Goal: Transaction & Acquisition: Purchase product/service

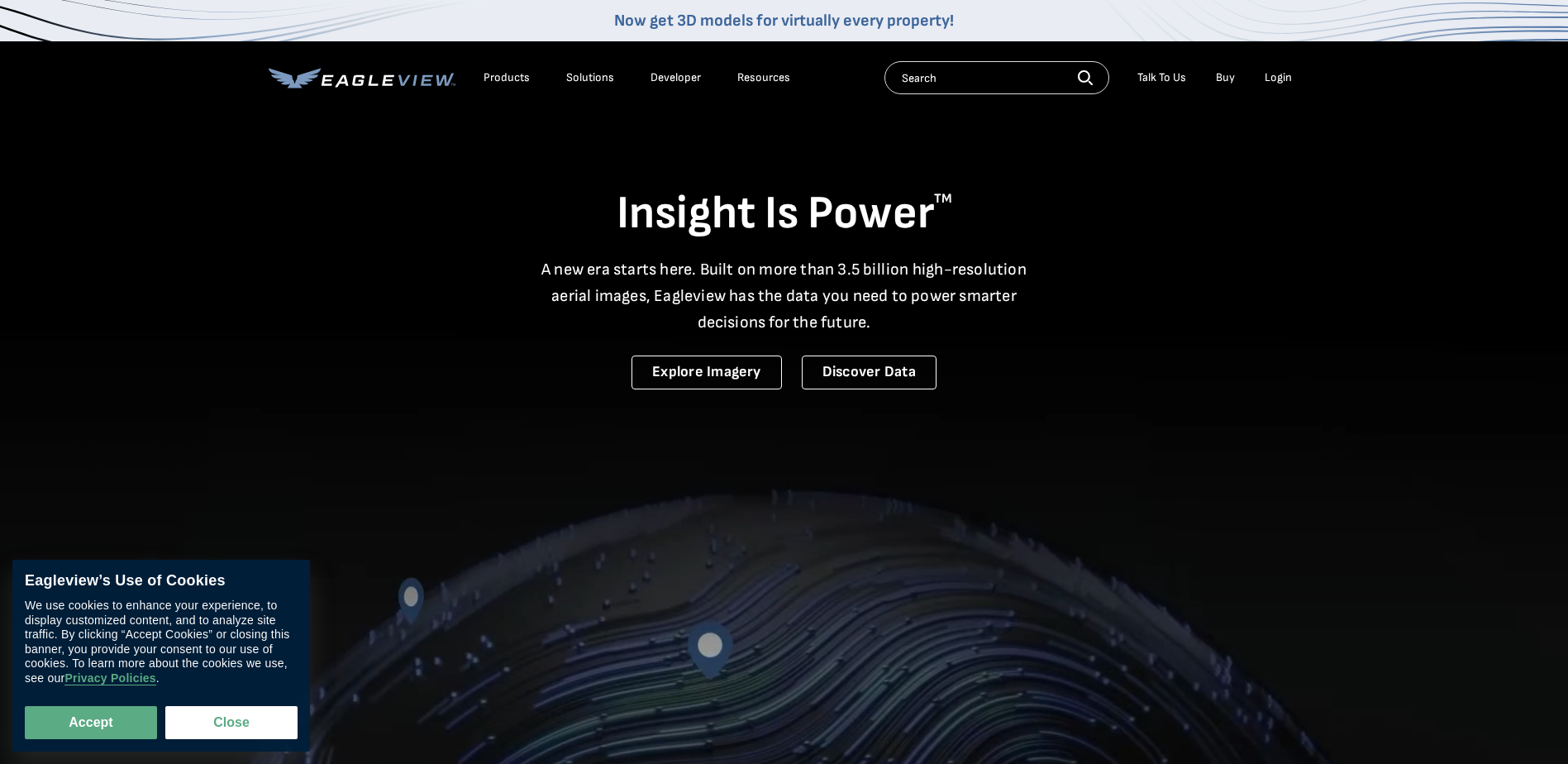
click at [1269, 79] on div "Login" at bounding box center [1277, 77] width 27 height 15
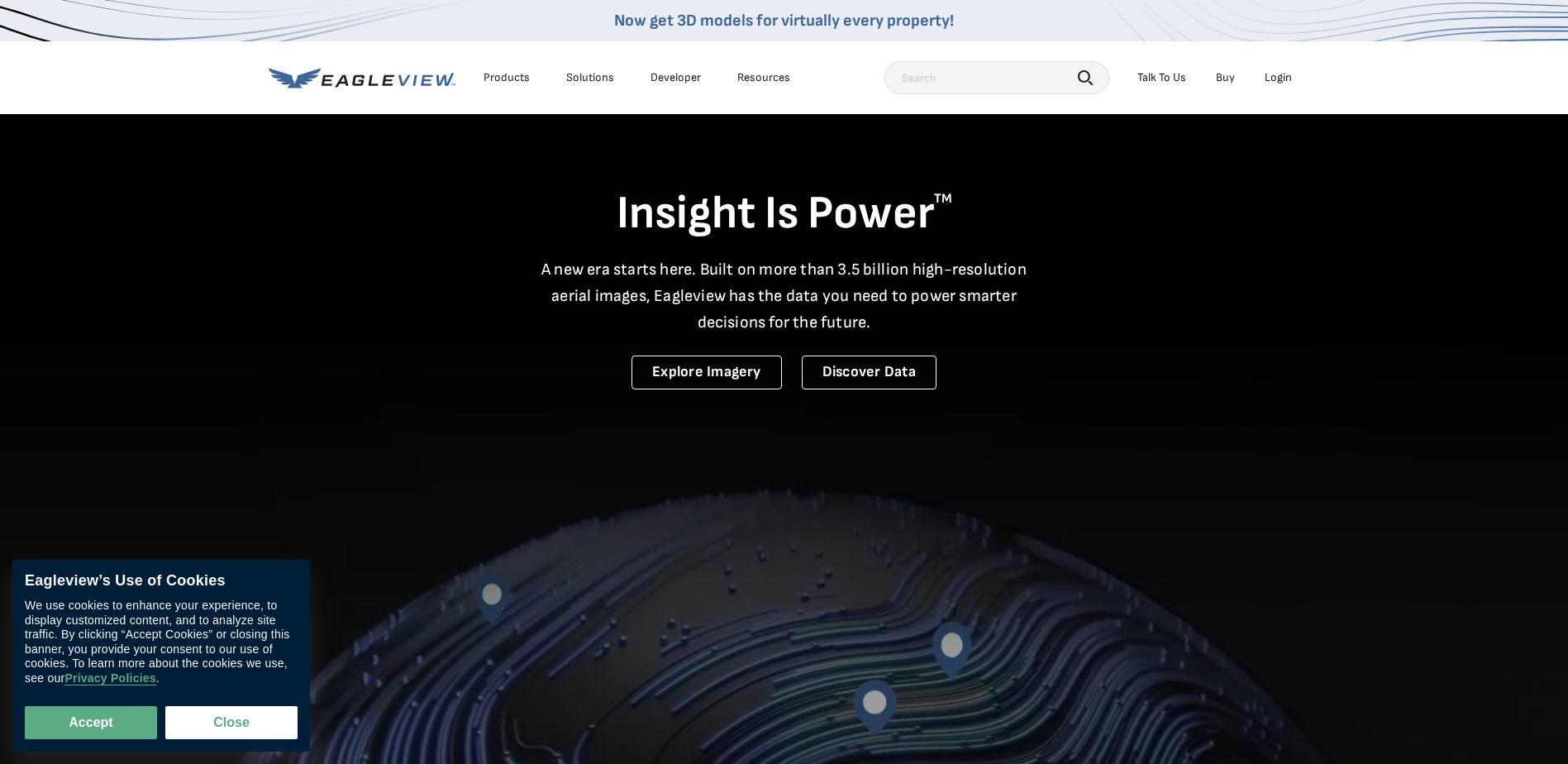
click at [1271, 80] on div "Login" at bounding box center [1277, 77] width 27 height 15
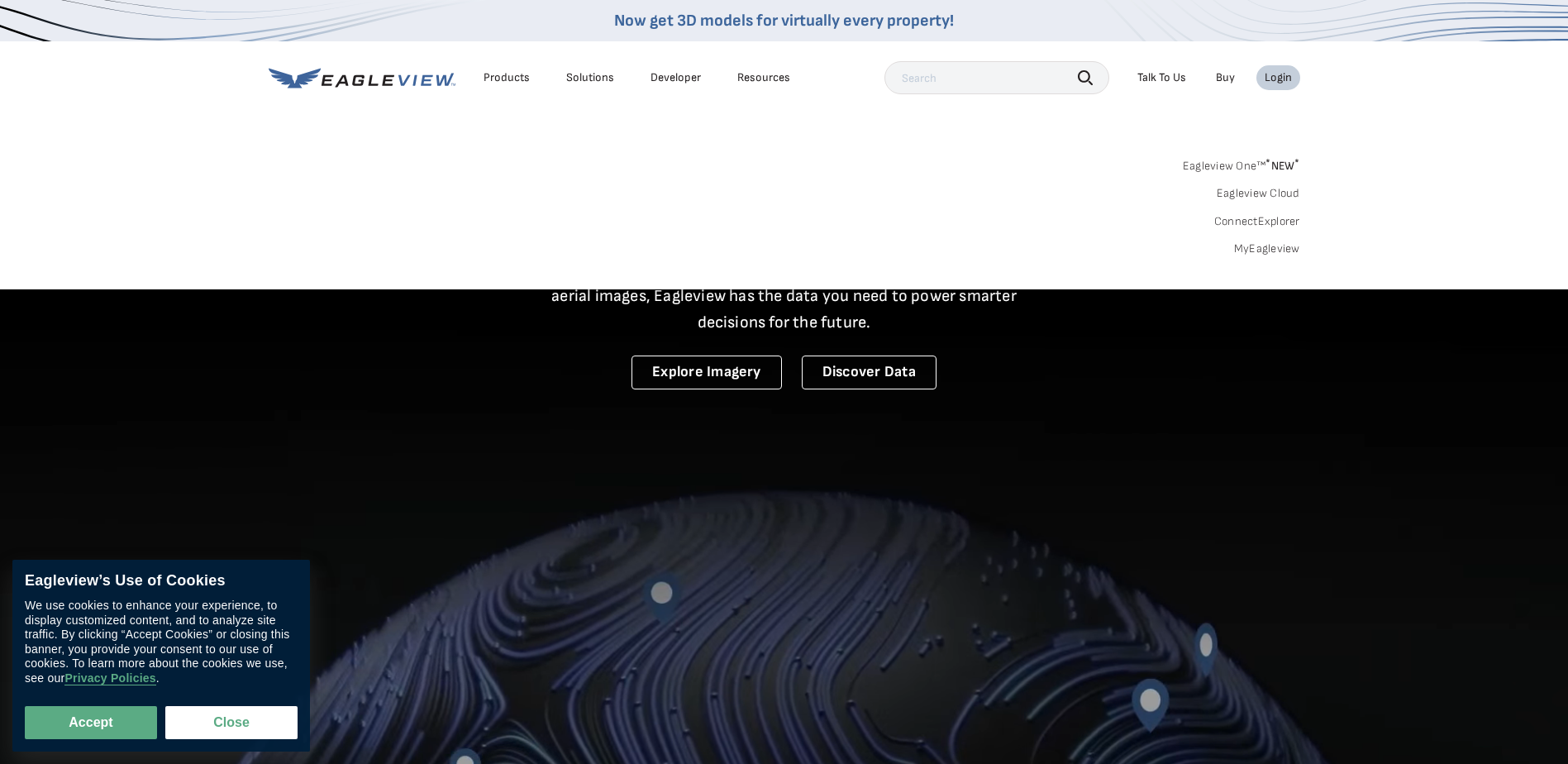
click at [1276, 165] on span "* NEW *" at bounding box center [1282, 166] width 34 height 14
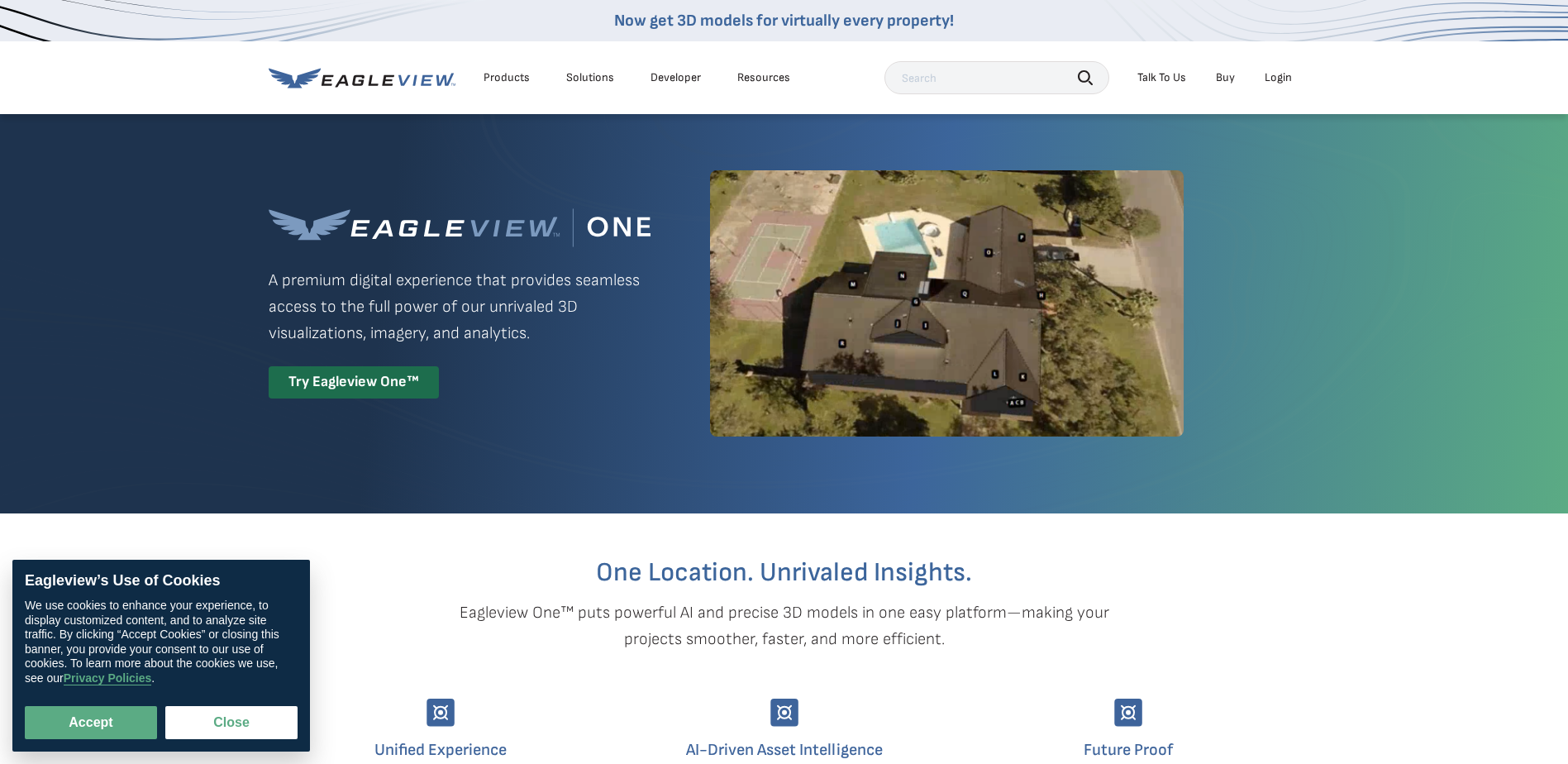
click at [1277, 75] on div "Login" at bounding box center [1277, 77] width 27 height 15
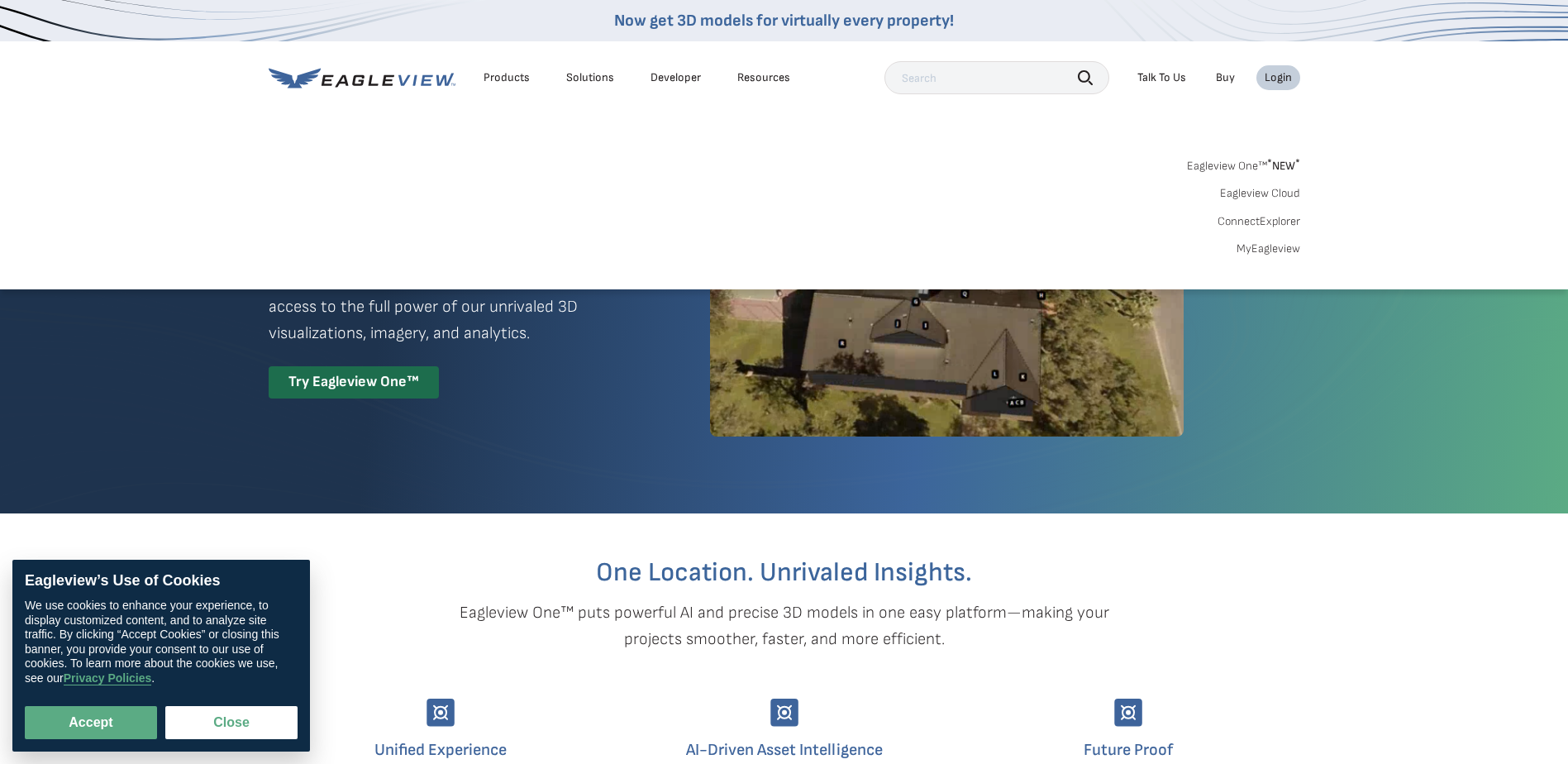
click at [1278, 241] on link "MyEagleview" at bounding box center [1269, 248] width 64 height 15
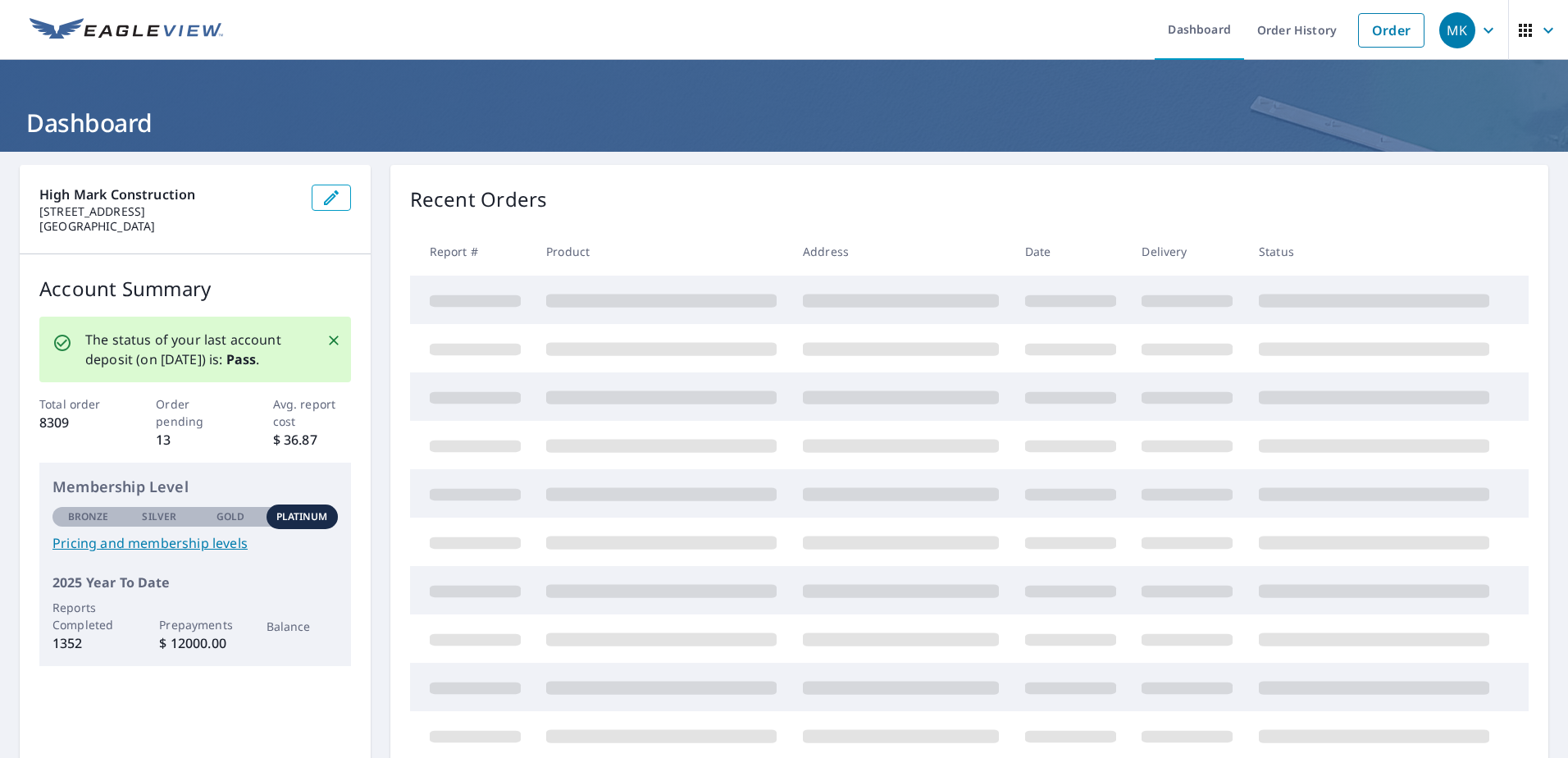
click at [1382, 22] on link "Order" at bounding box center [1391, 30] width 67 height 34
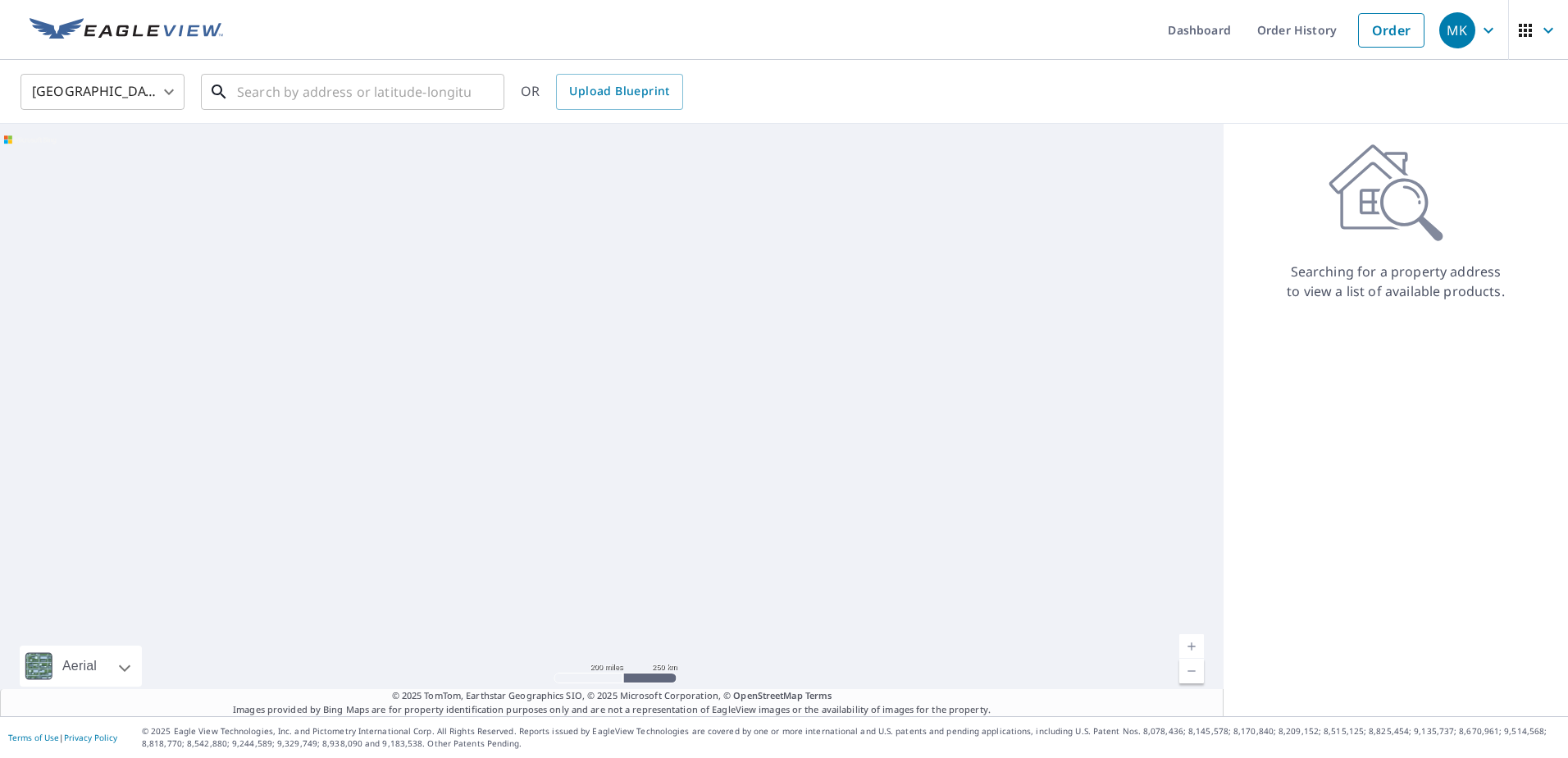
click at [362, 88] on input "text" at bounding box center [354, 91] width 234 height 46
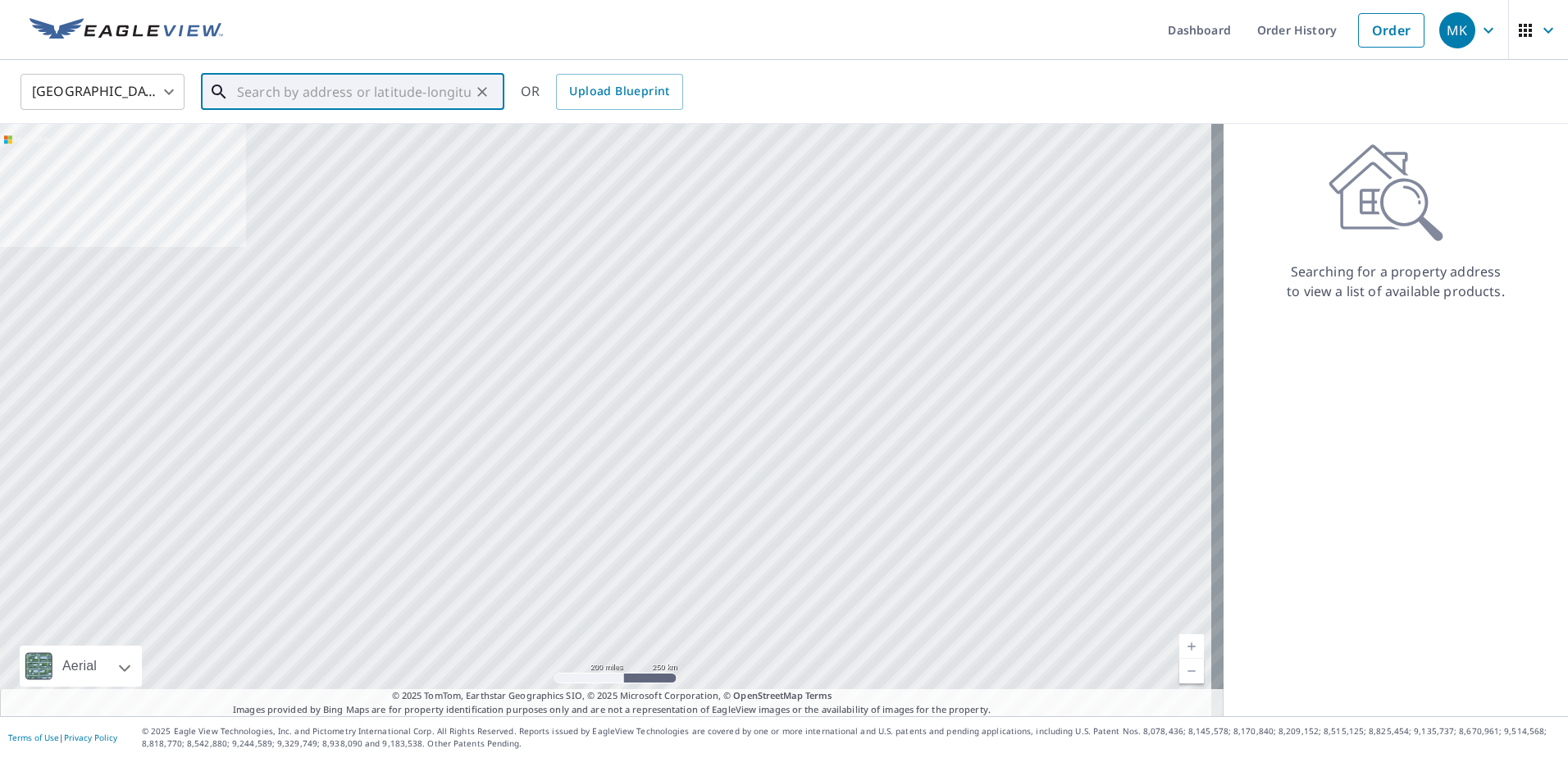
paste input "[STREET_ADDRESS] 21208)"
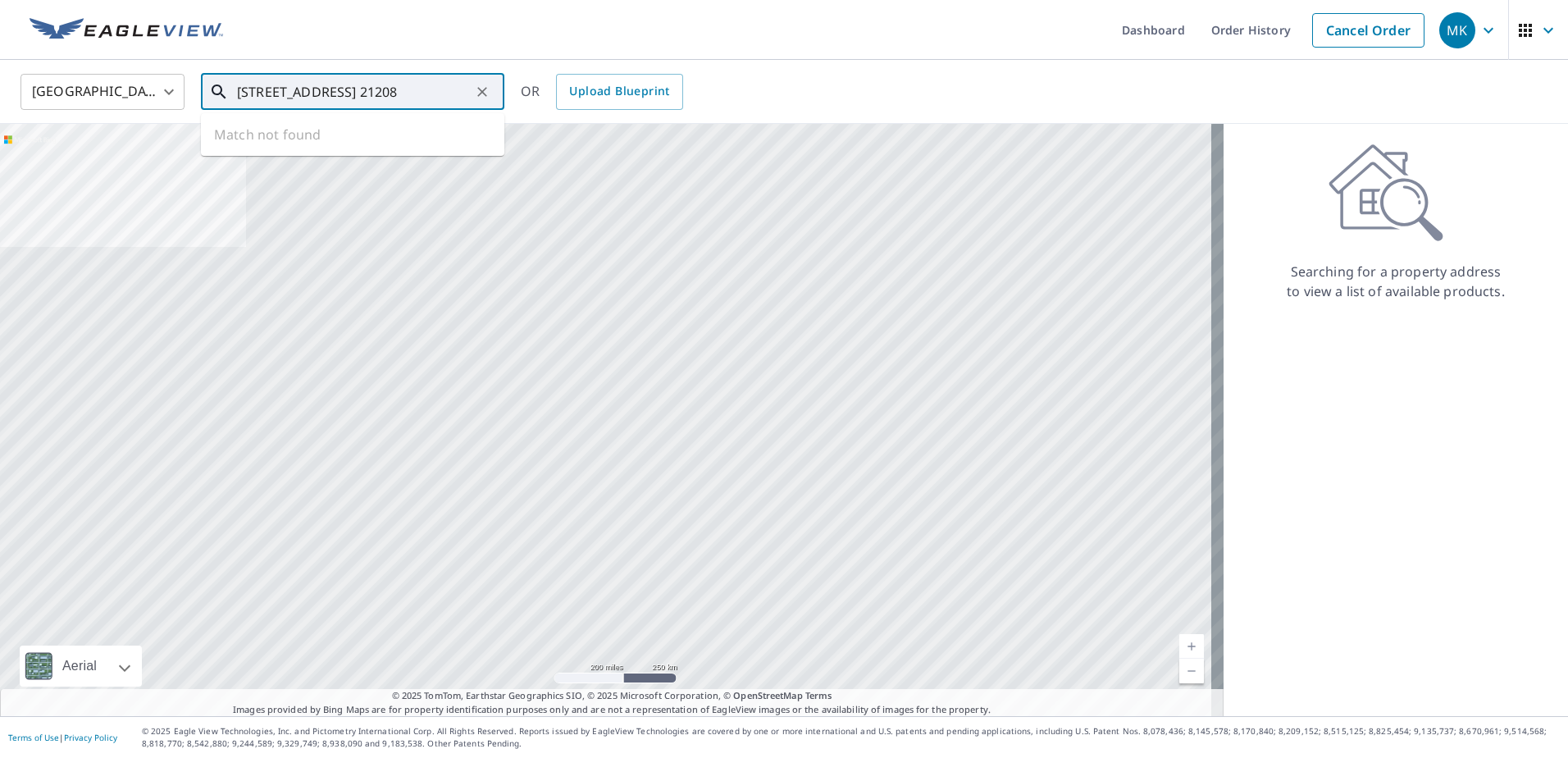
scroll to position [0, 27]
click at [313, 88] on input "[STREET_ADDRESS] 21208" at bounding box center [354, 91] width 234 height 46
click at [453, 92] on input "[STREET_ADDRESS] 21208" at bounding box center [354, 91] width 234 height 46
click at [351, 151] on p "[GEOGRAPHIC_DATA]" at bounding box center [362, 157] width 258 height 17
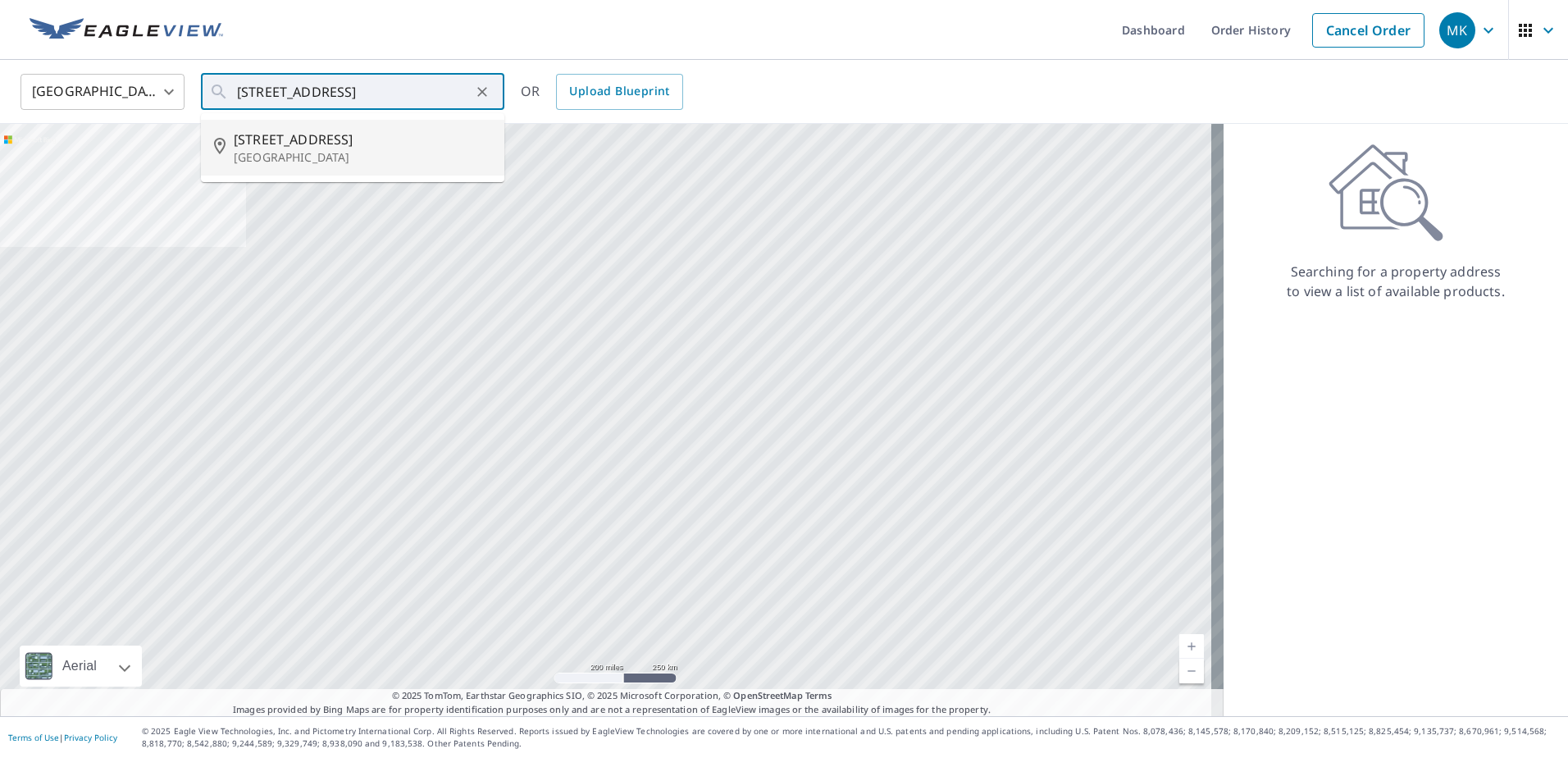
type input "[STREET_ADDRESS]"
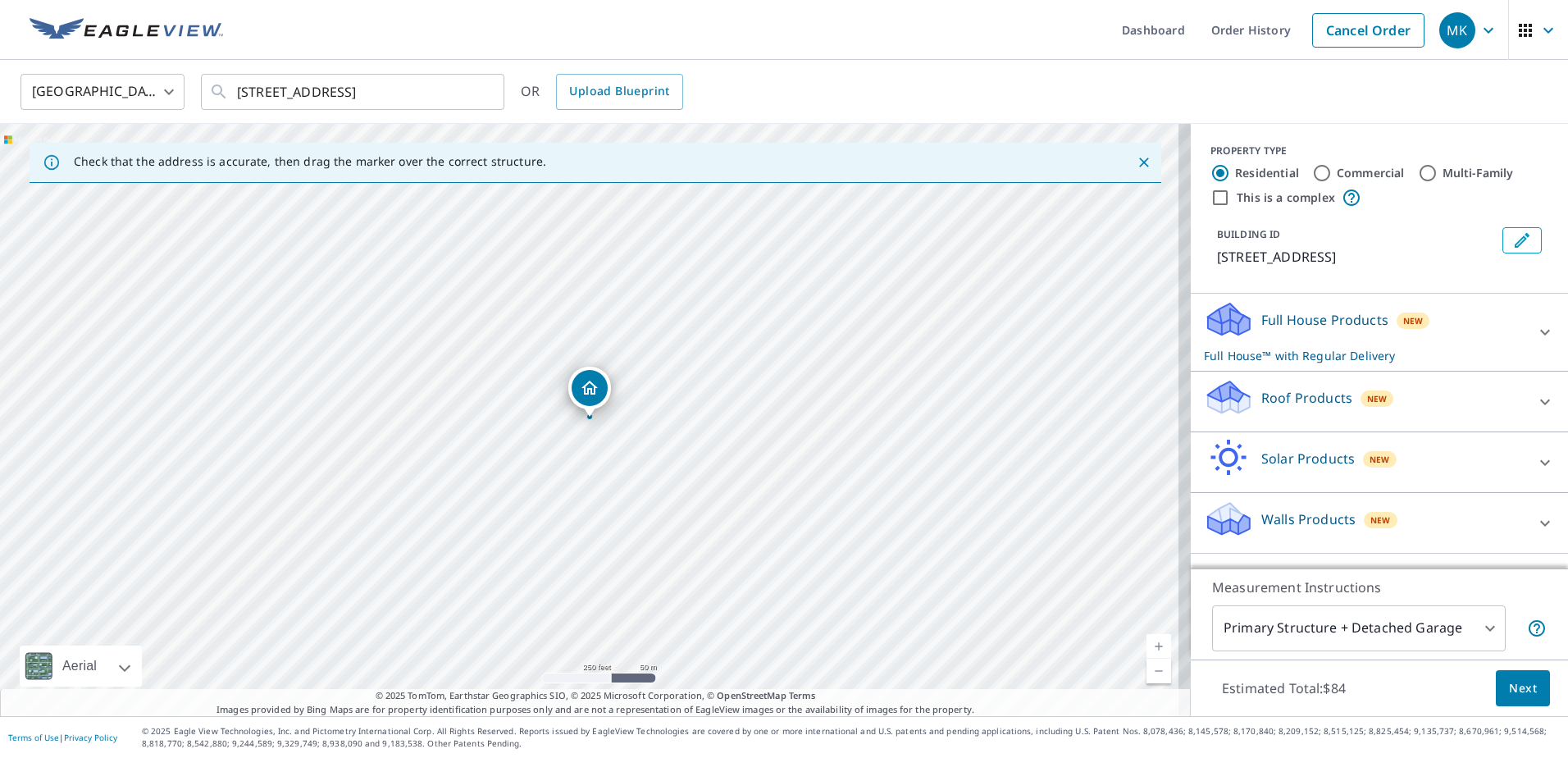
click at [1294, 391] on p "Roof Products" at bounding box center [1307, 397] width 91 height 19
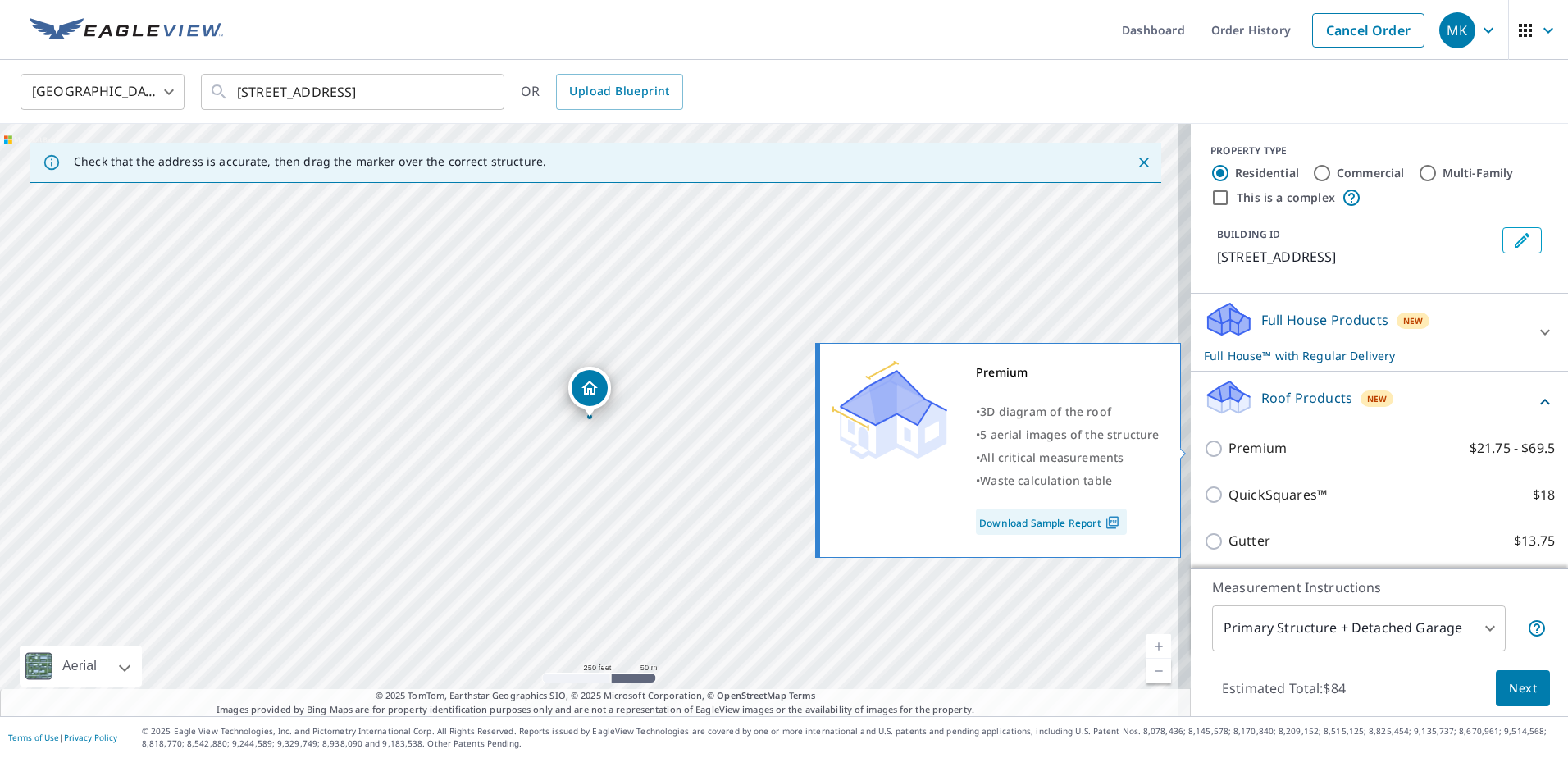
click at [1206, 446] on input "Premium $21.75 - $69.5" at bounding box center [1216, 448] width 25 height 19
checkbox input "true"
checkbox input "false"
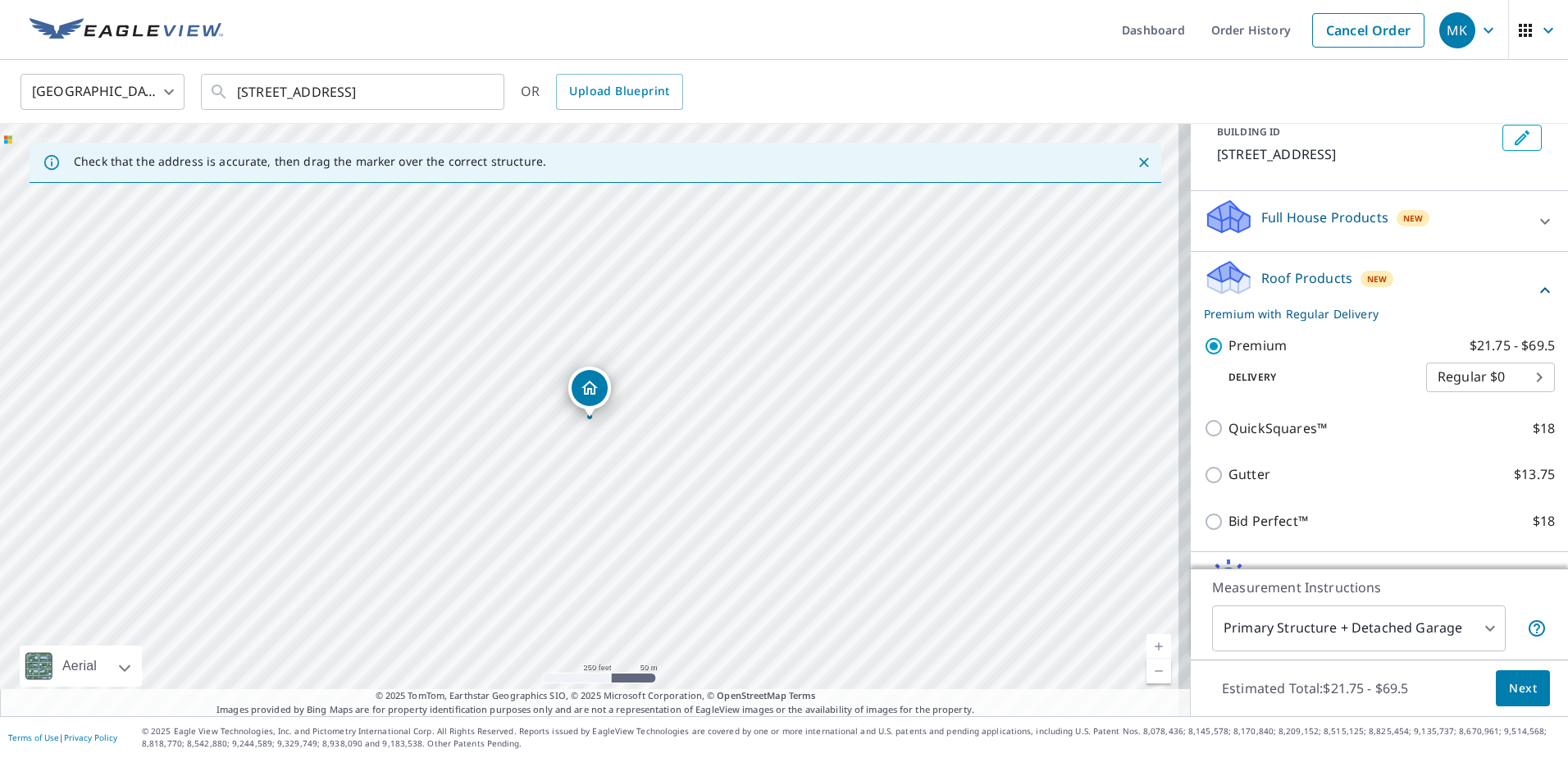
scroll to position [208, 0]
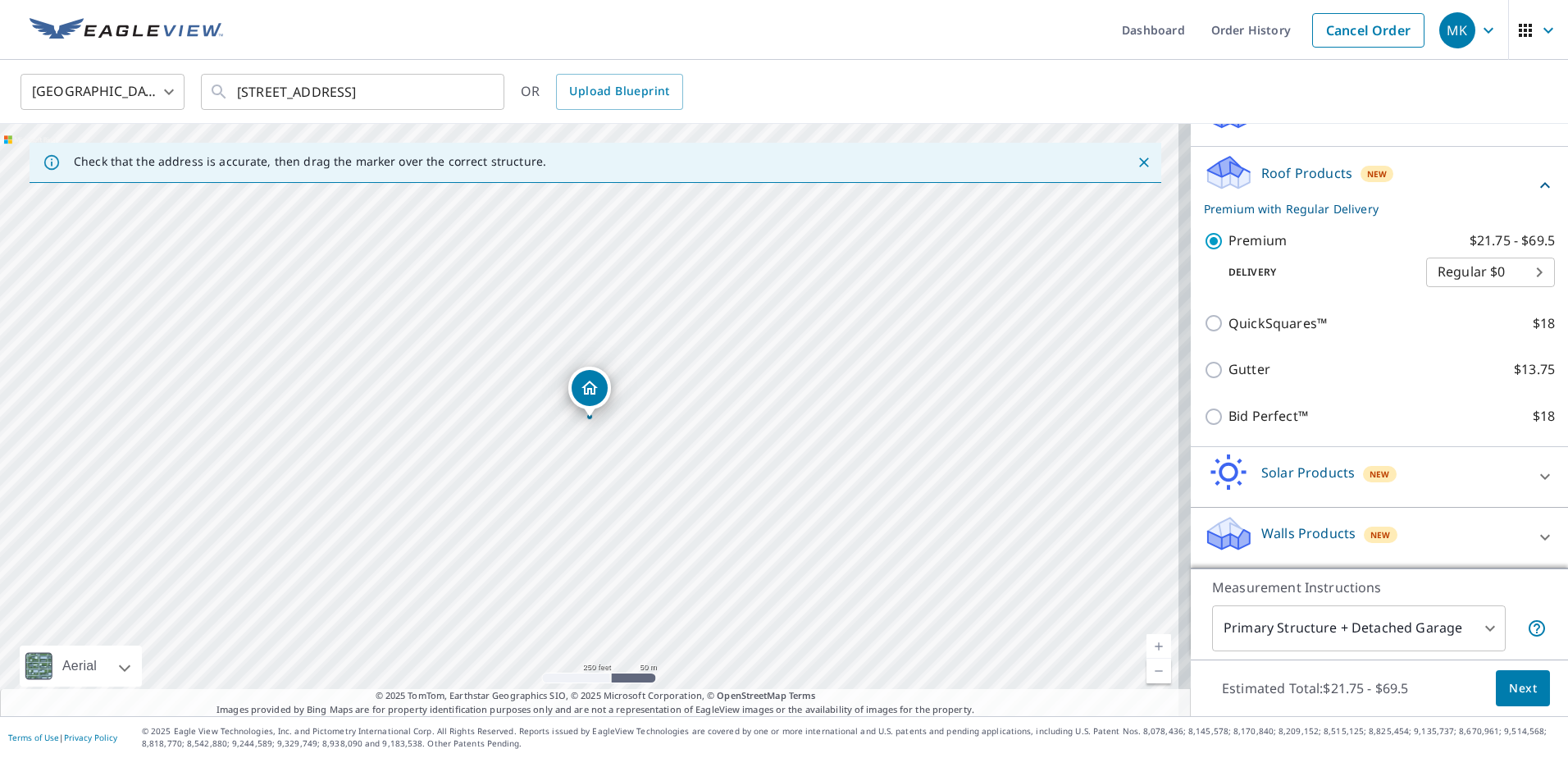
click at [1520, 688] on span "Next" at bounding box center [1522, 688] width 28 height 20
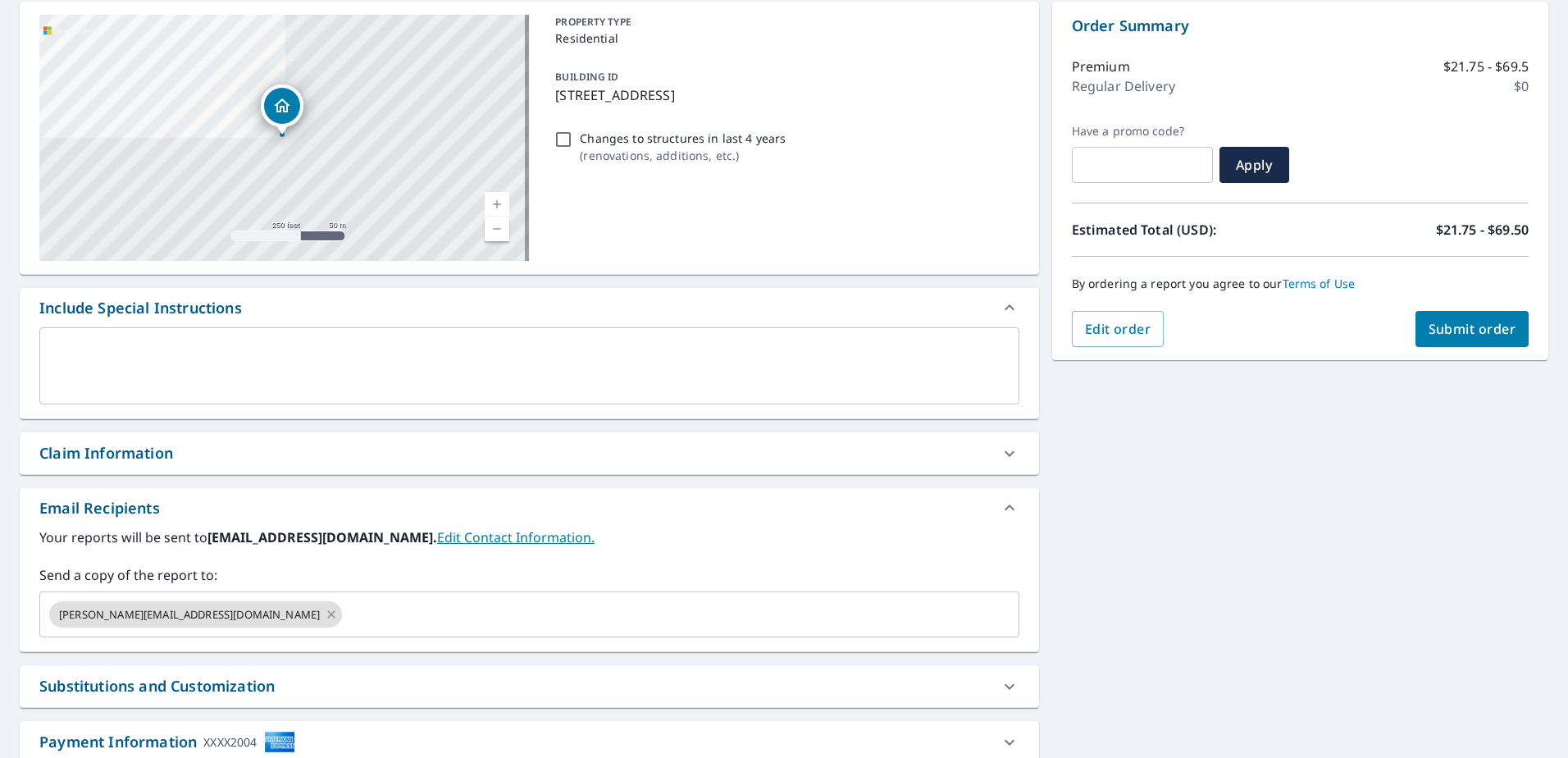
scroll to position [164, 0]
click at [371, 616] on input "text" at bounding box center [665, 613] width 642 height 31
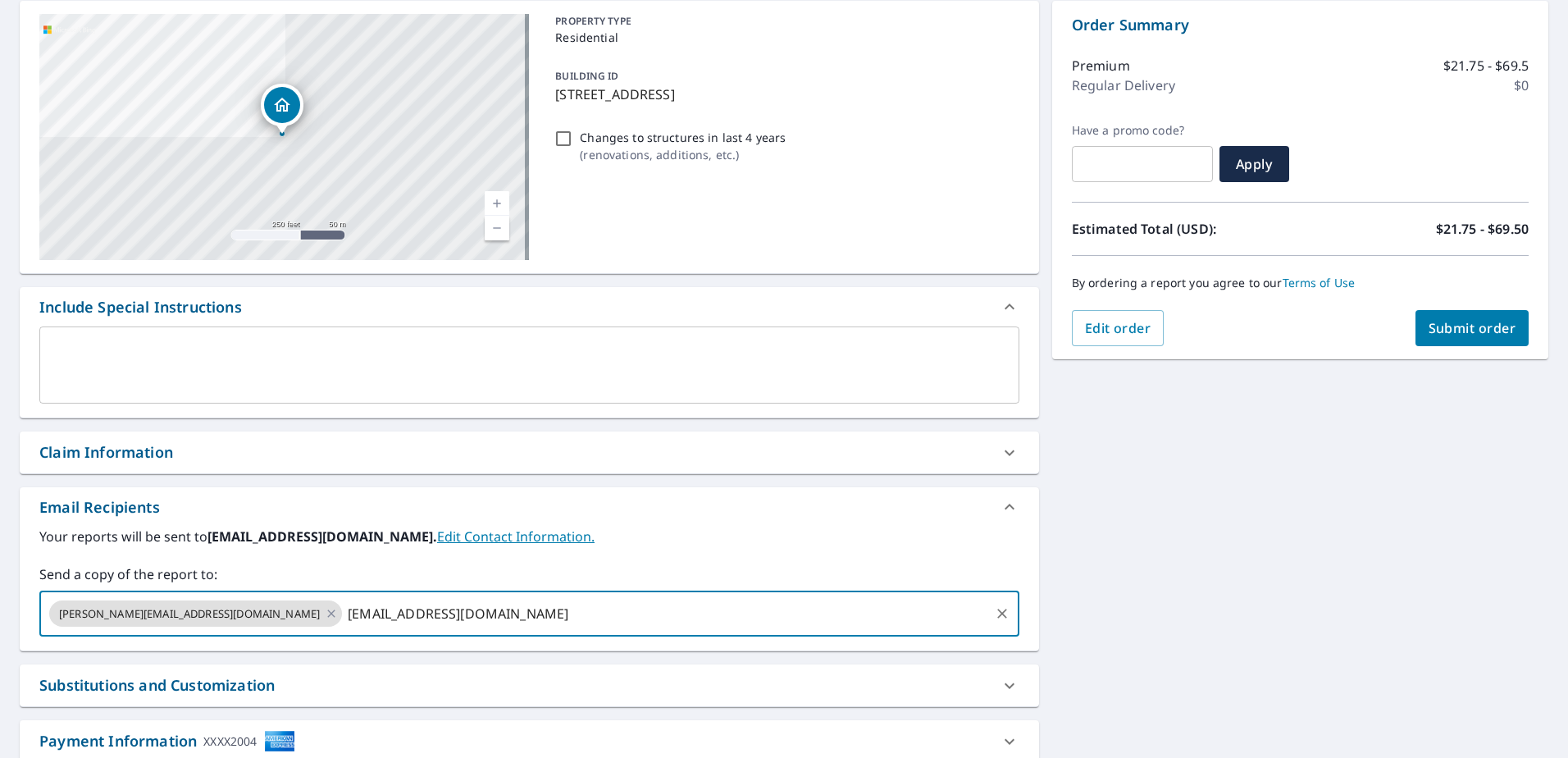
type input "[EMAIL_ADDRESS][DOMAIN_NAME]"
click at [589, 571] on label "Send a copy of the report to:" at bounding box center [529, 574] width 980 height 19
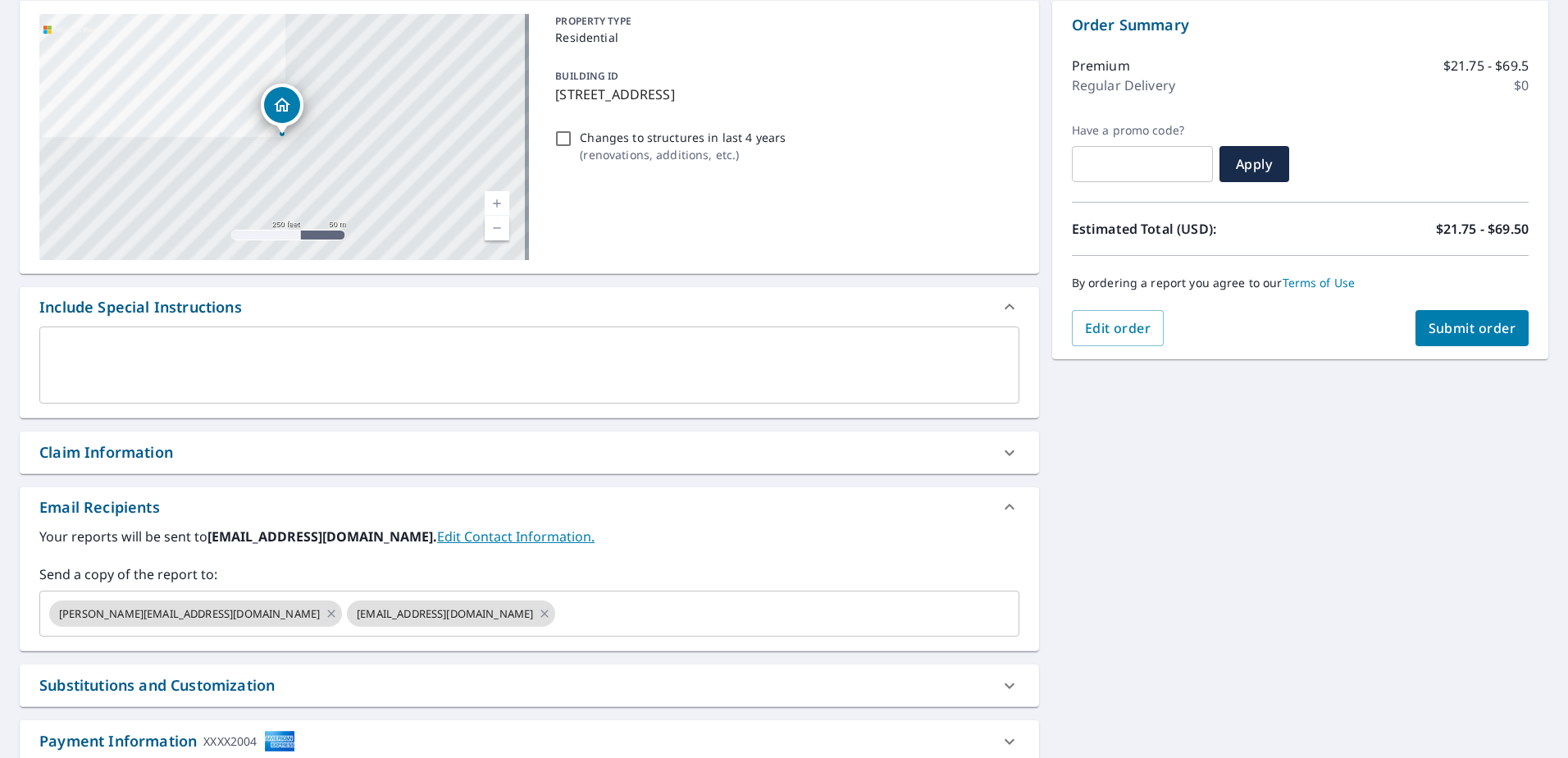
click at [1475, 331] on span "Submit order" at bounding box center [1472, 328] width 88 height 18
checkbox input "true"
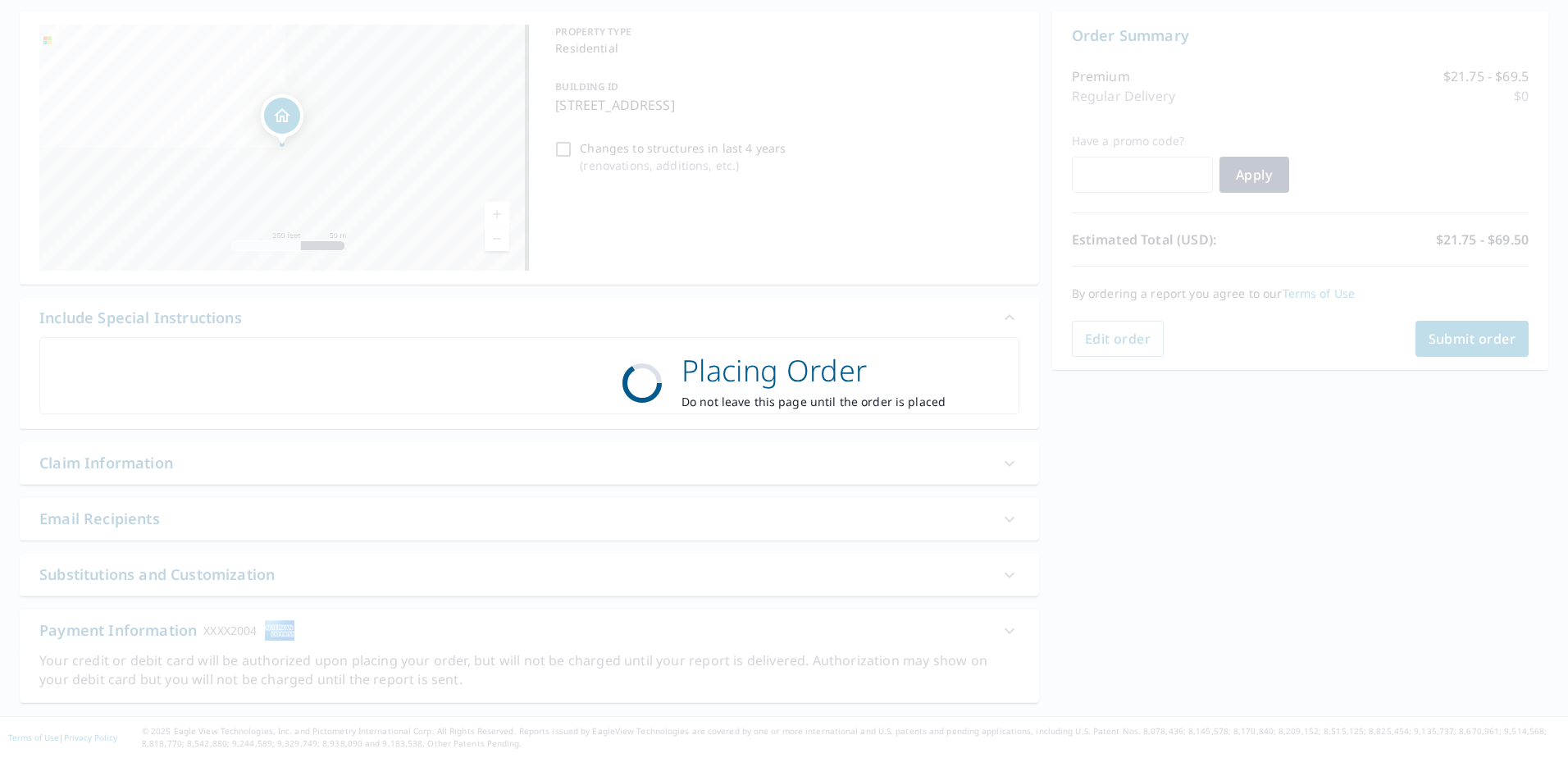
scroll to position [153, 0]
